Goal: Task Accomplishment & Management: Manage account settings

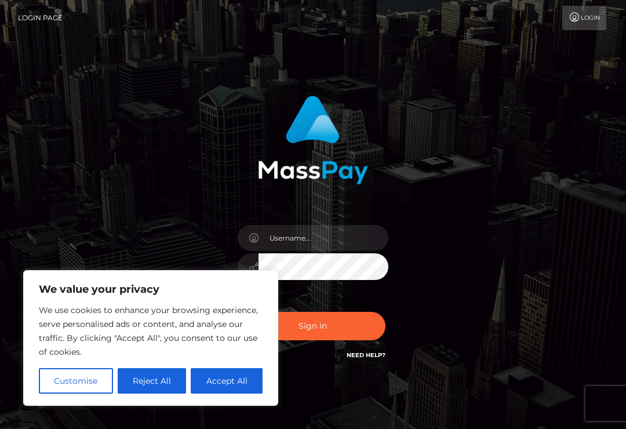
click at [218, 373] on button "Accept All" at bounding box center [227, 381] width 72 height 26
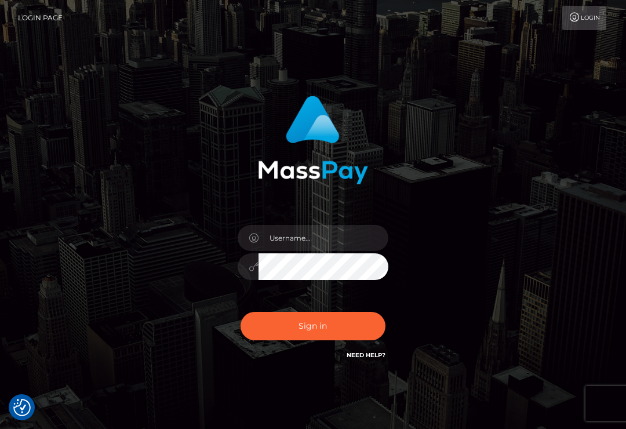
checkbox input "true"
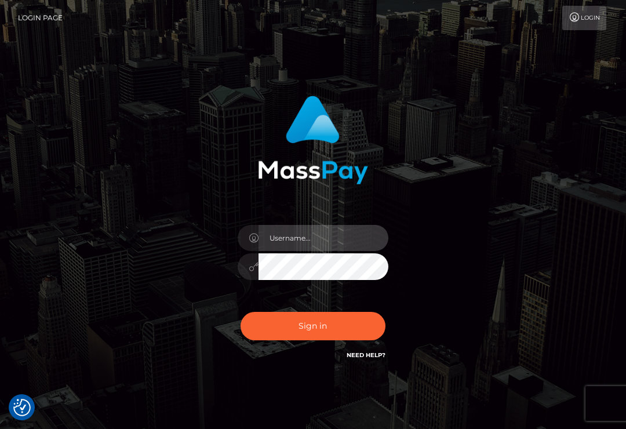
click at [275, 240] on input "text" at bounding box center [324, 238] width 130 height 26
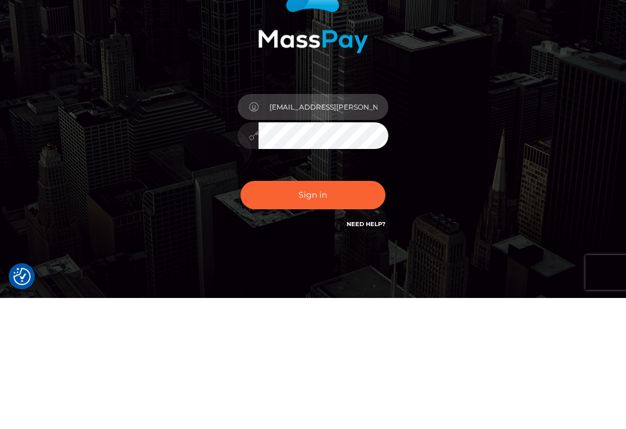
type input "[EMAIL_ADDRESS][PERSON_NAME][DOMAIN_NAME]"
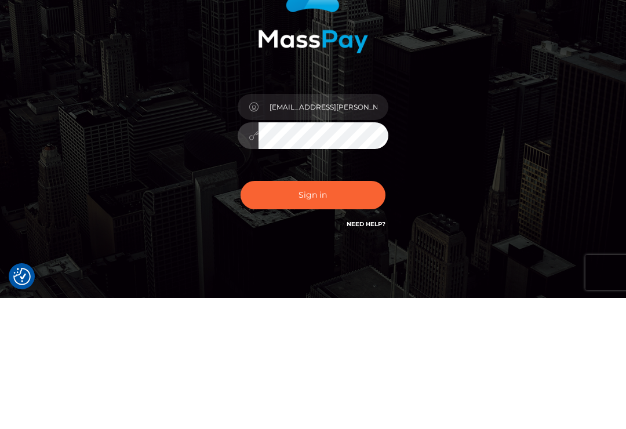
click at [361, 312] on button "Sign in" at bounding box center [313, 326] width 145 height 28
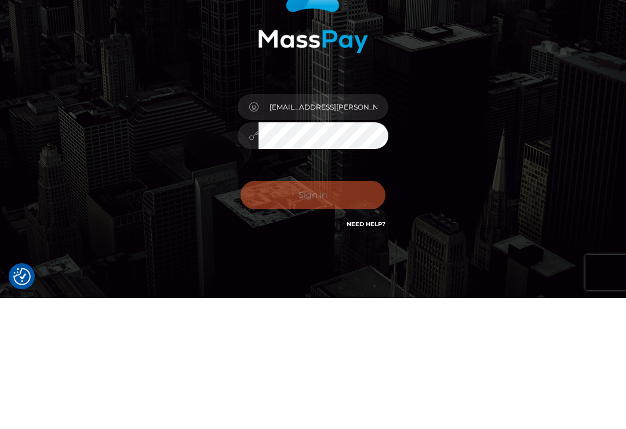
scroll to position [39, 0]
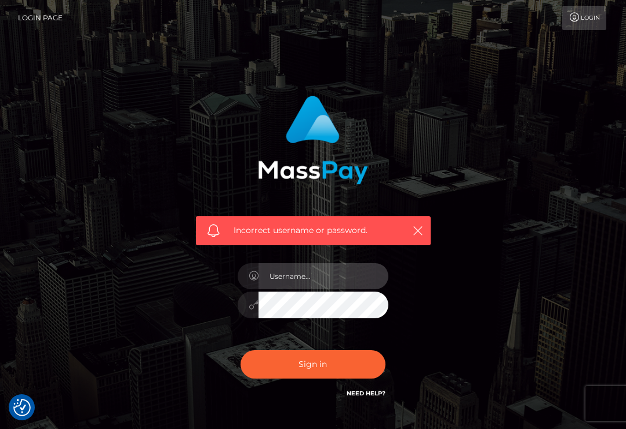
click at [341, 284] on input "text" at bounding box center [324, 276] width 130 height 26
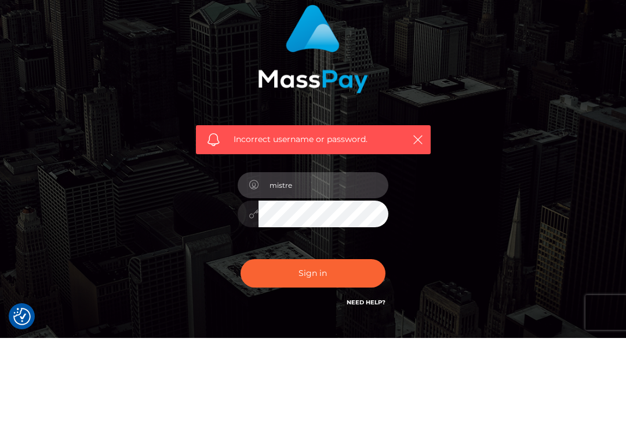
type input "mistre"
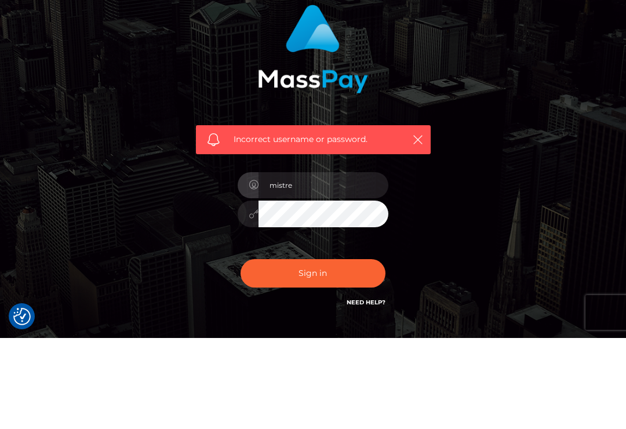
click at [469, 87] on div "Incorrect username or password. mistre" at bounding box center [313, 253] width 556 height 333
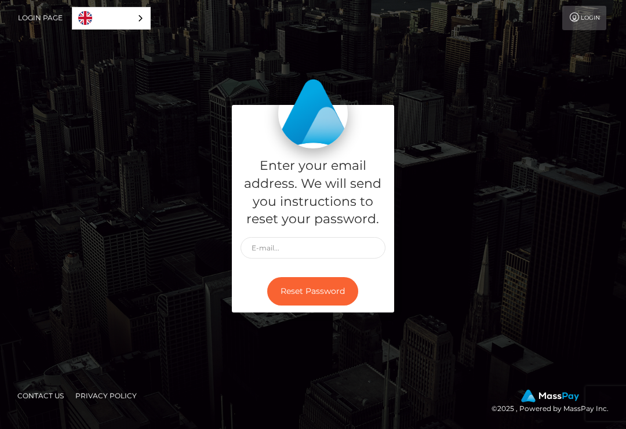
click at [182, 208] on div "Enter your email address. We will send you instructions to reset your password.…" at bounding box center [313, 214] width 556 height 219
click at [584, 20] on link "Login" at bounding box center [584, 18] width 44 height 24
